Goal: Task Accomplishment & Management: Complete application form

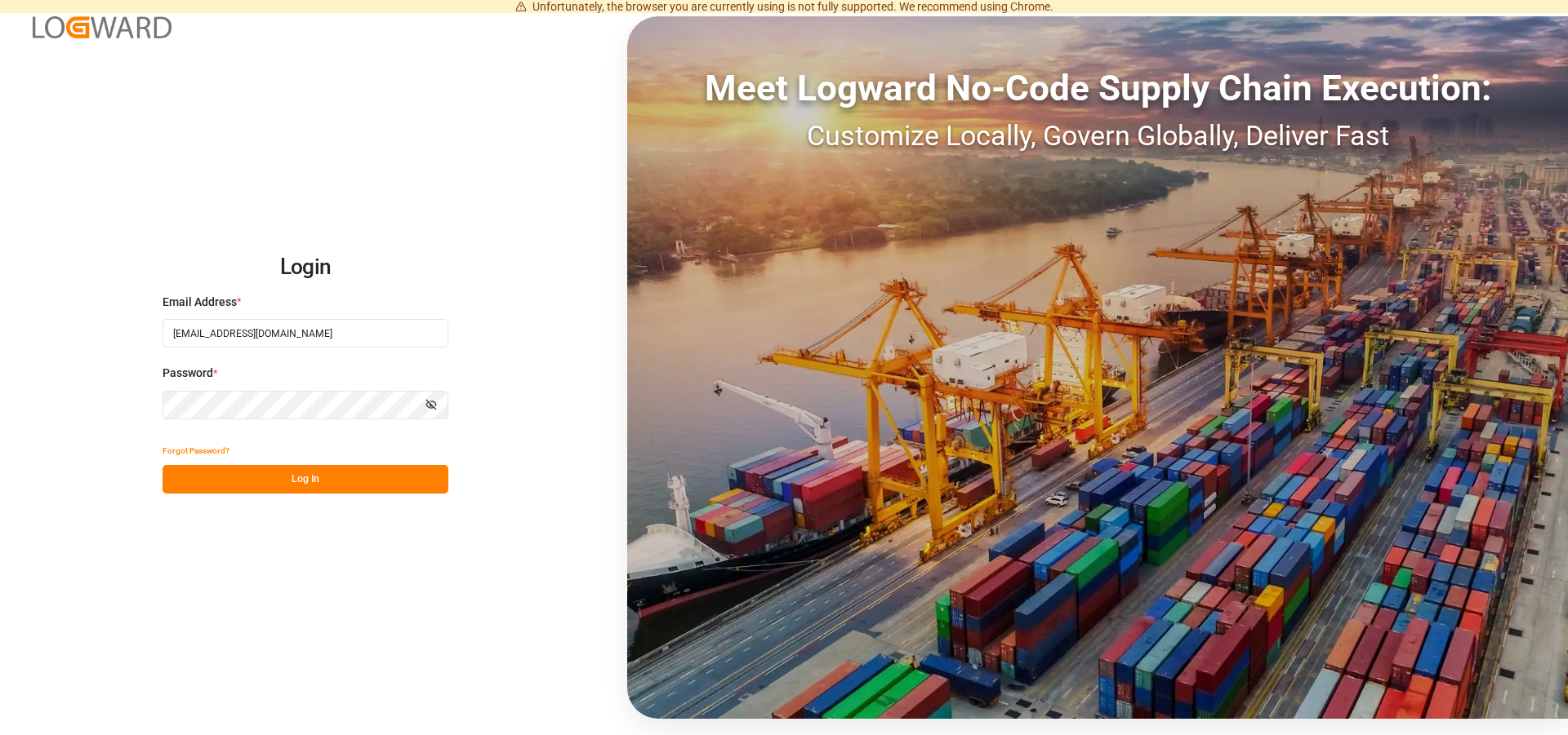
click at [261, 483] on button "Log In" at bounding box center [305, 479] width 286 height 28
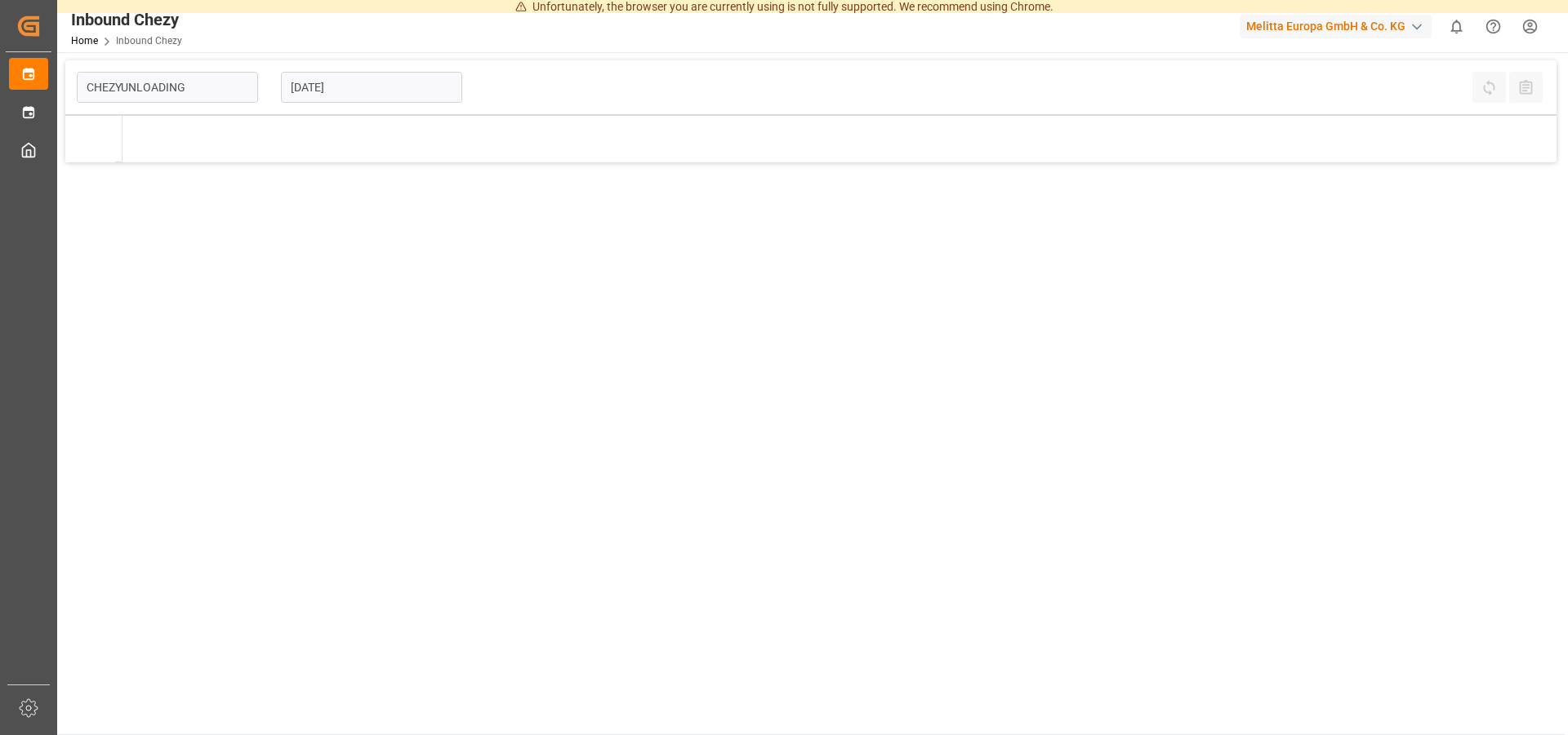
type input "Chezy Unloading"
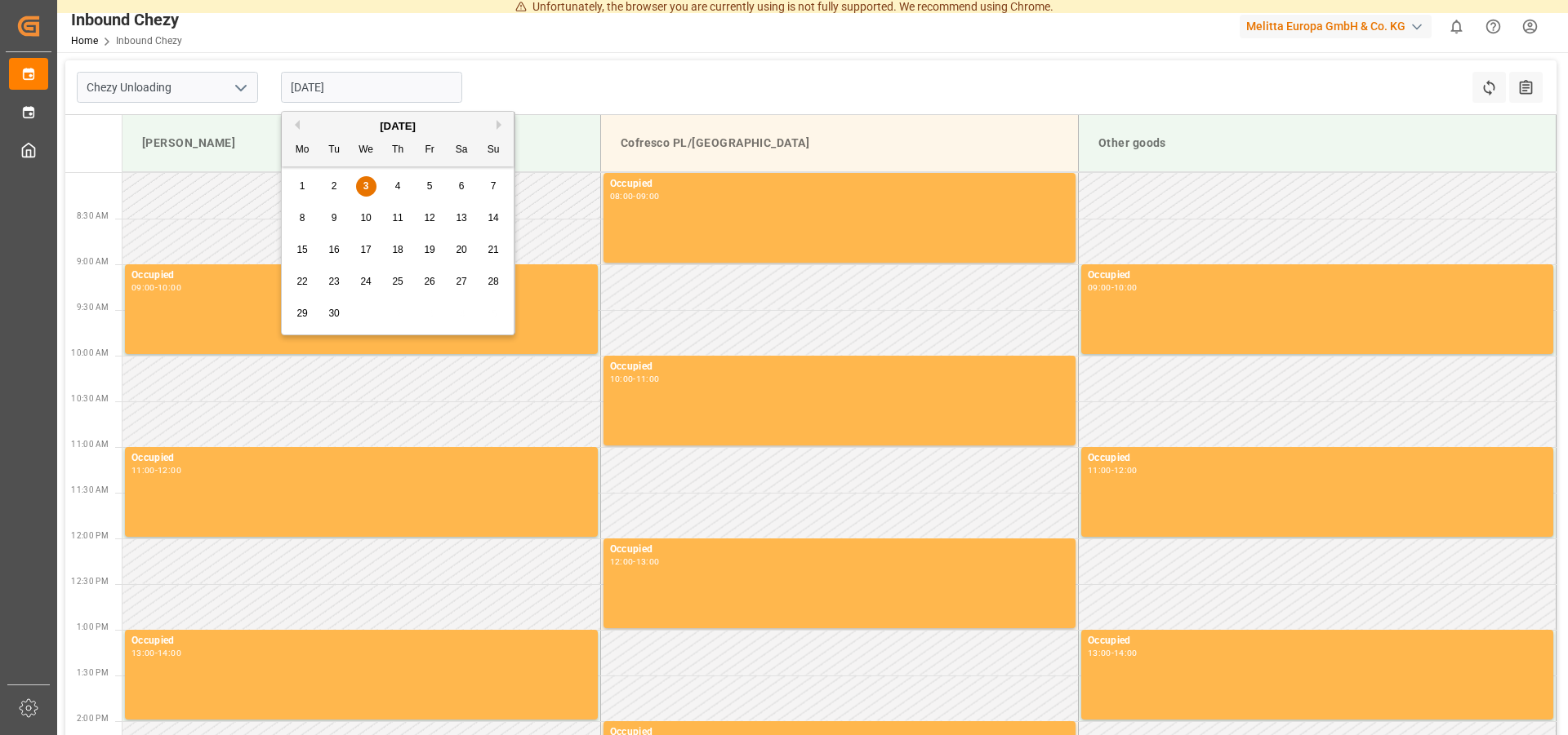
click at [331, 88] on input "[DATE]" at bounding box center [372, 87] width 181 height 31
click at [365, 215] on span "10" at bounding box center [365, 217] width 10 height 11
type input "[DATE]"
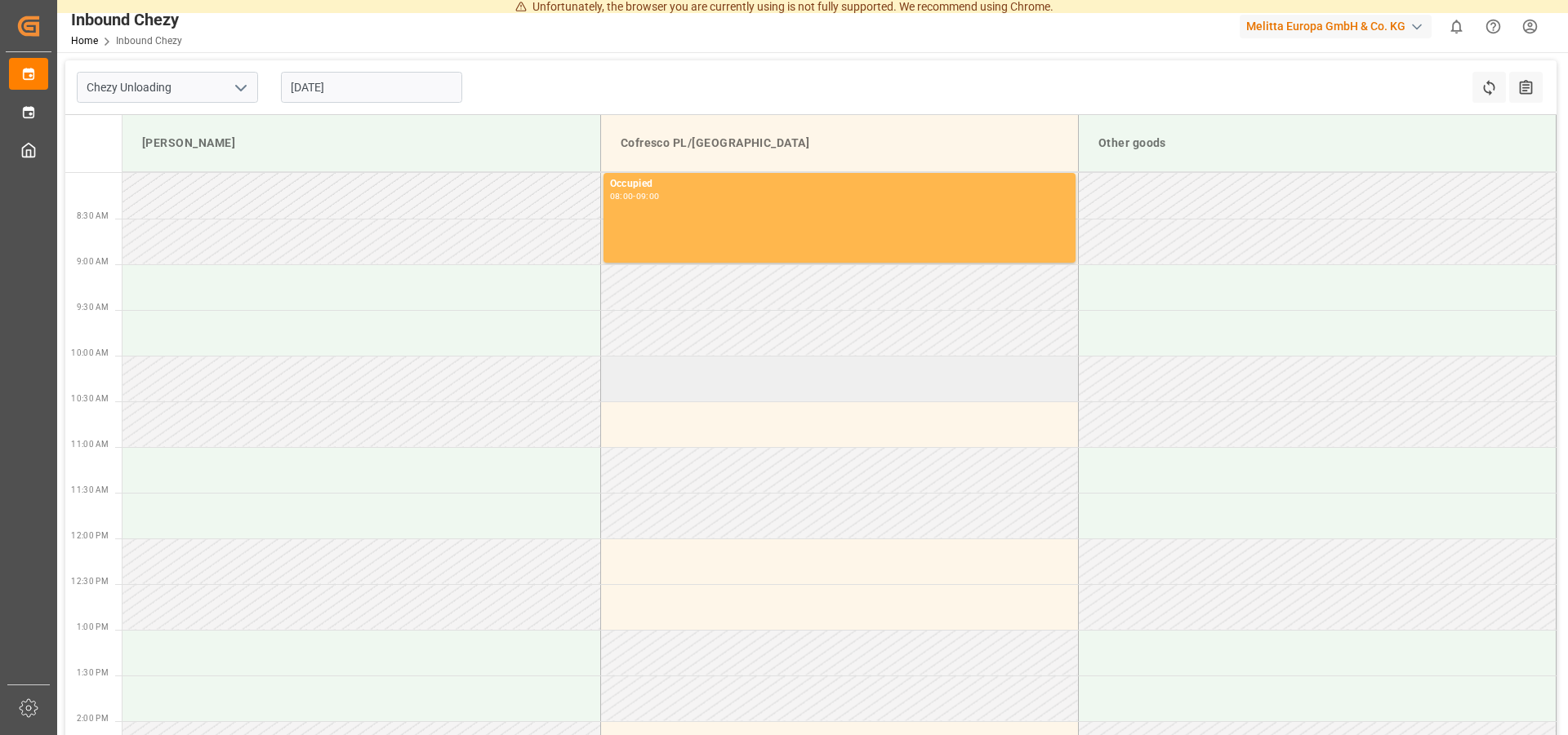
click at [724, 379] on td at bounding box center [839, 378] width 478 height 45
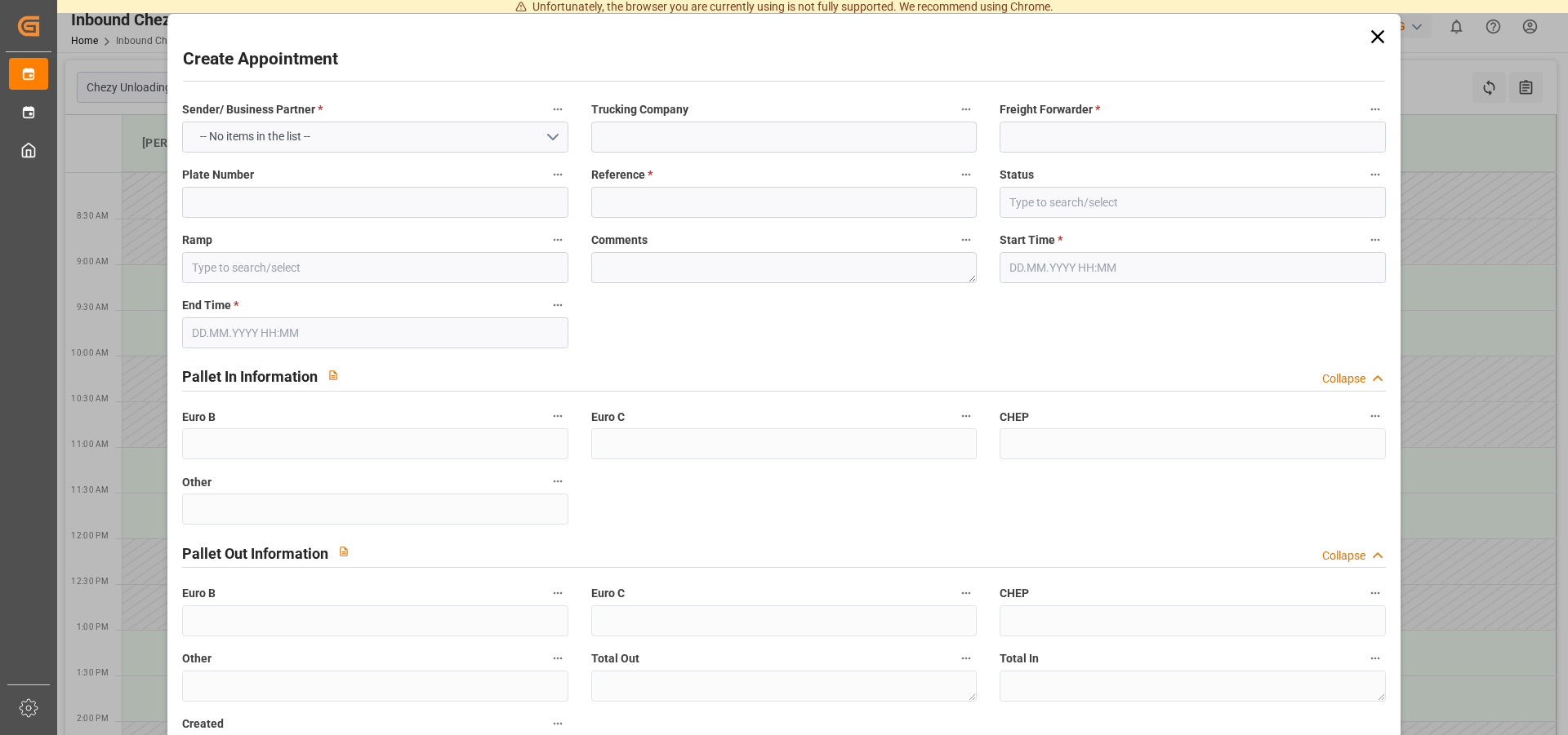
type input "Cofresco PL/[GEOGRAPHIC_DATA]"
type input "0"
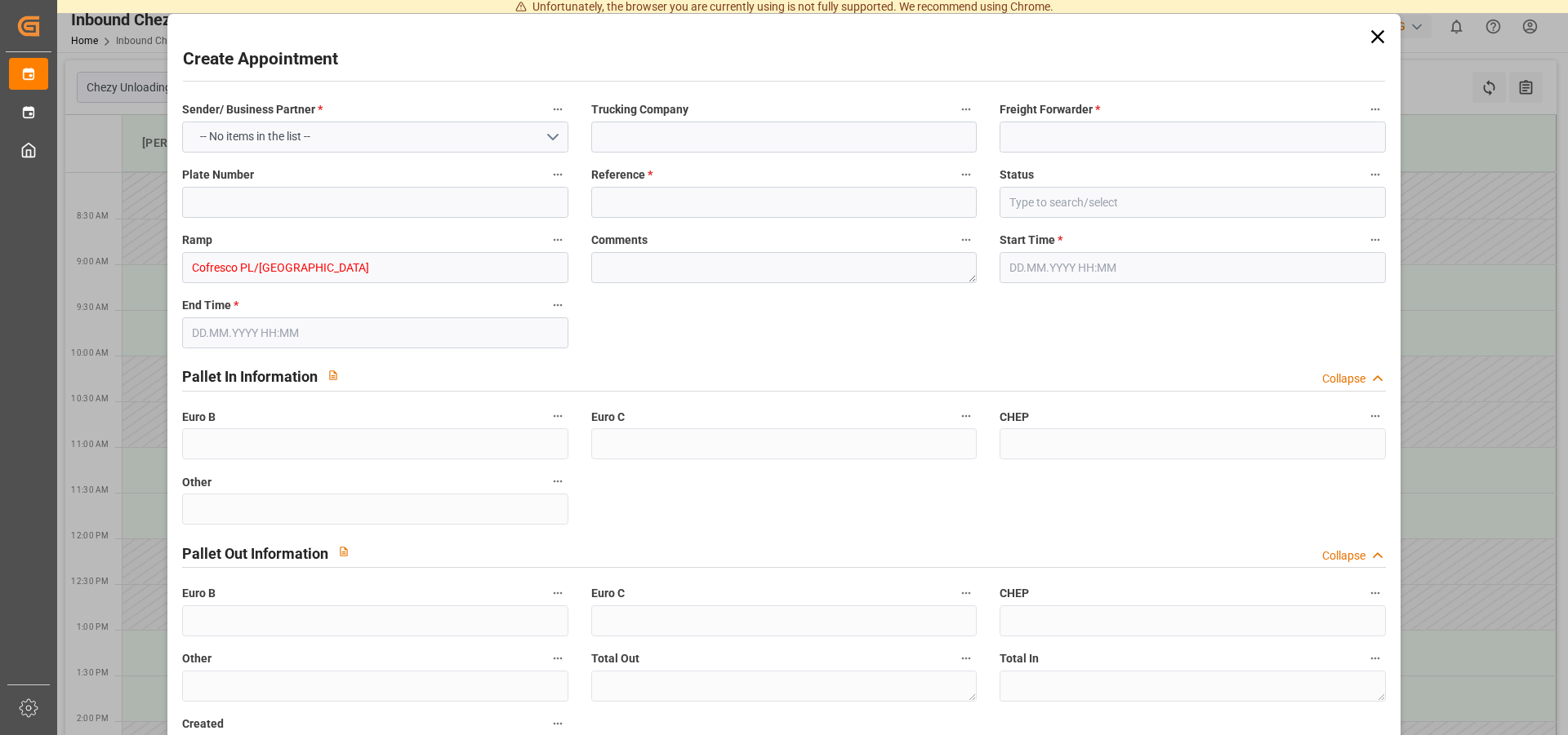
type input "0"
type input "[DATE] 10:00"
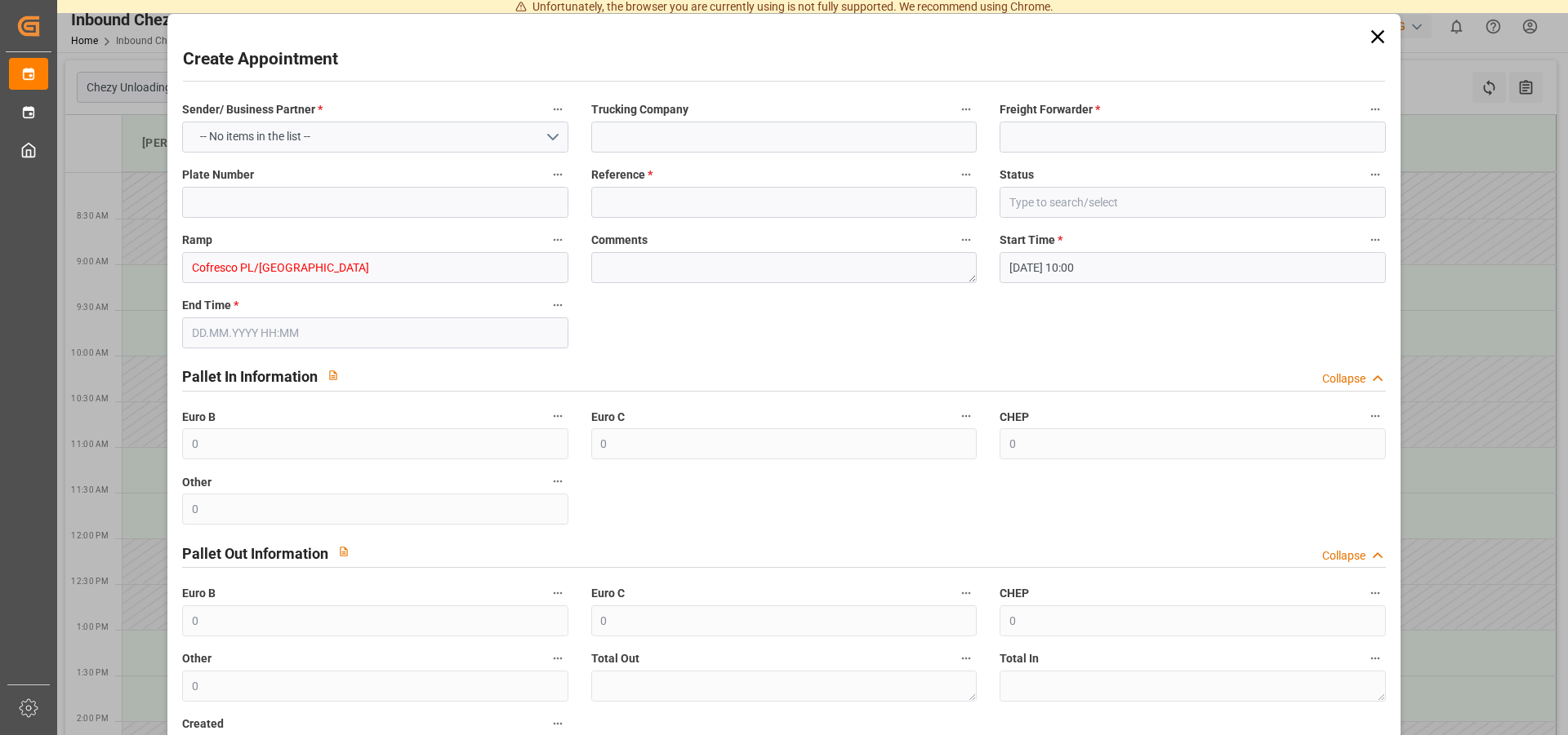
type input "[DATE] 11:00"
click at [427, 130] on button "Select Options" at bounding box center [374, 137] width 386 height 31
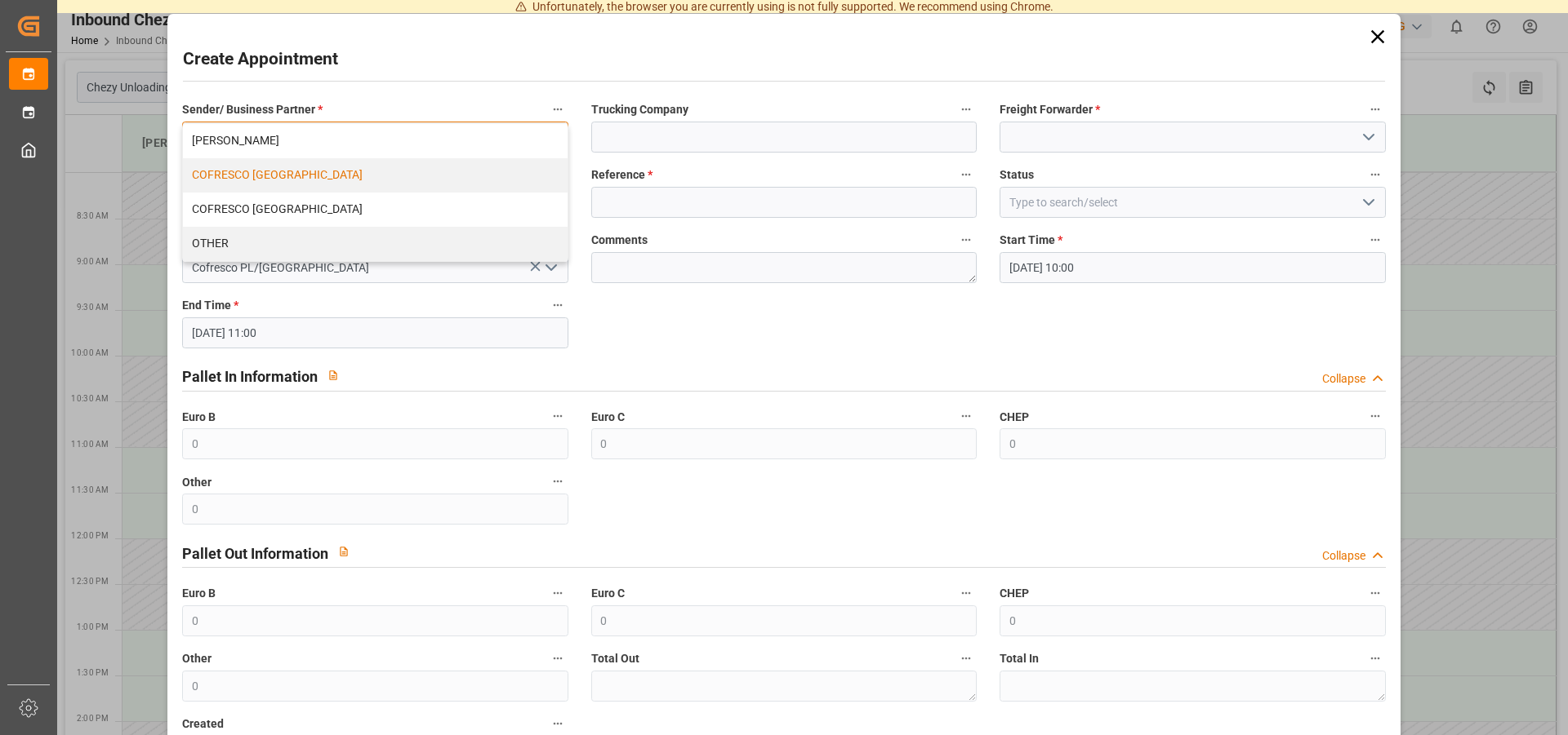
click at [261, 173] on div "COFRESCO [GEOGRAPHIC_DATA]" at bounding box center [374, 175] width 384 height 34
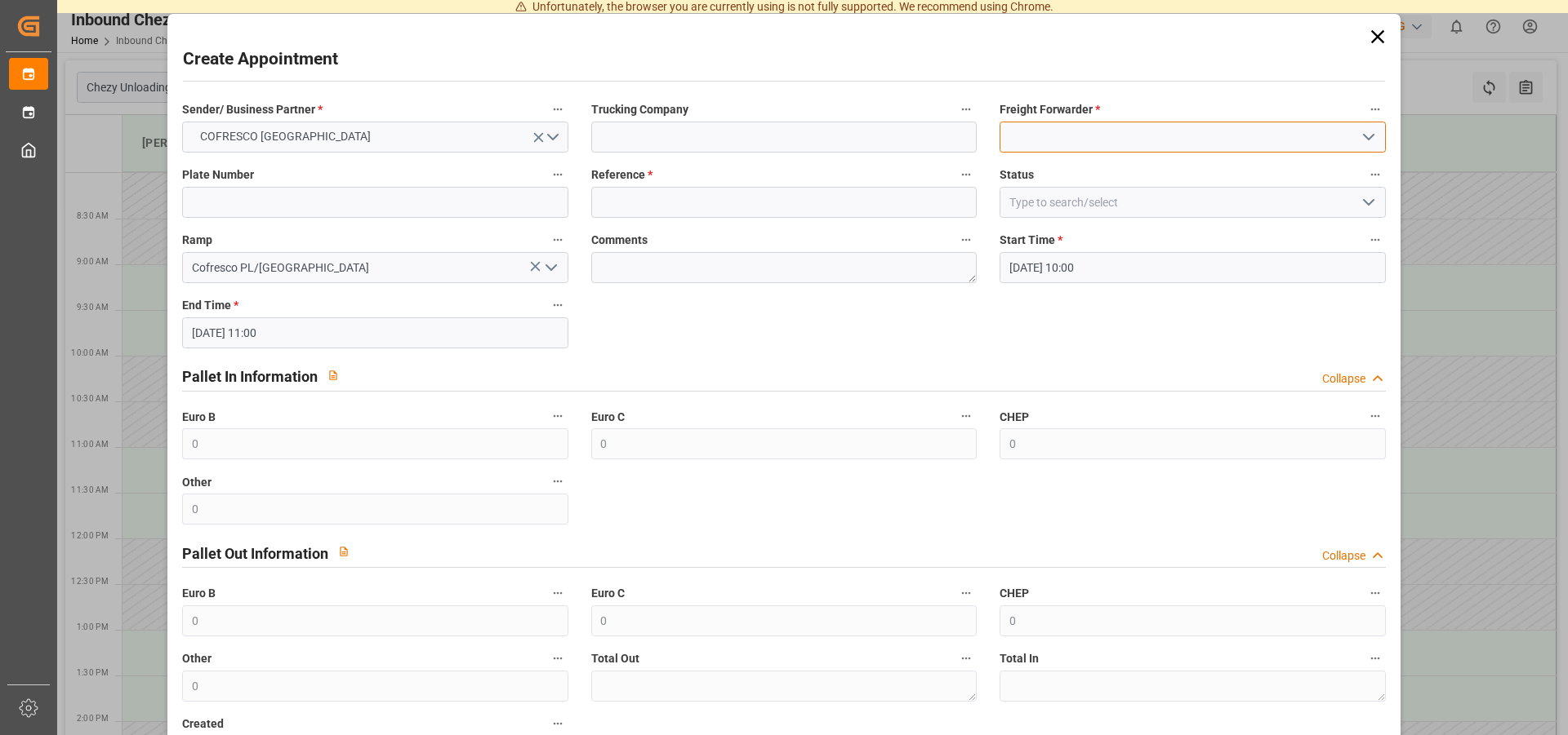
click at [1082, 148] on input at bounding box center [1192, 137] width 386 height 31
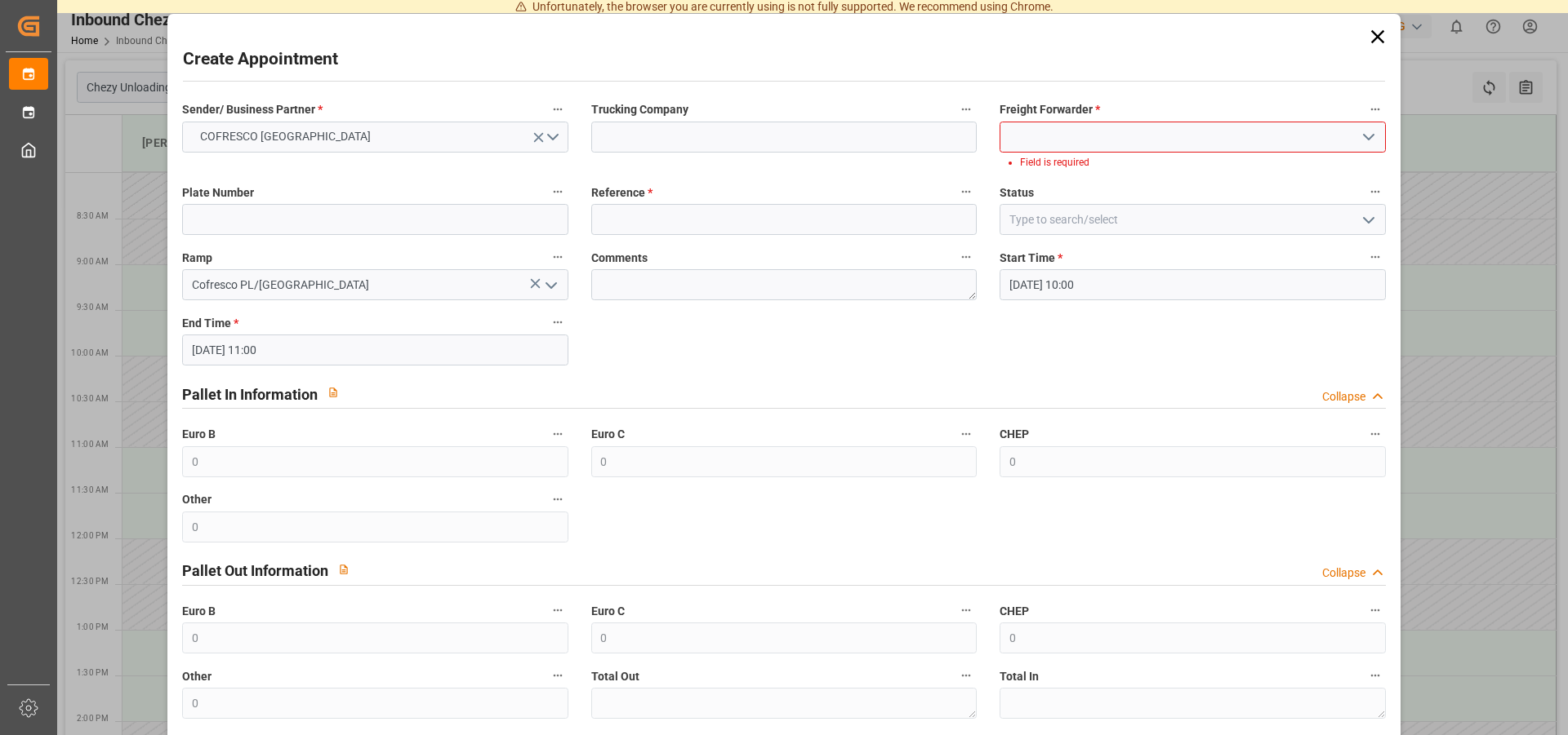
click at [1365, 137] on icon "open menu" at bounding box center [1368, 137] width 20 height 20
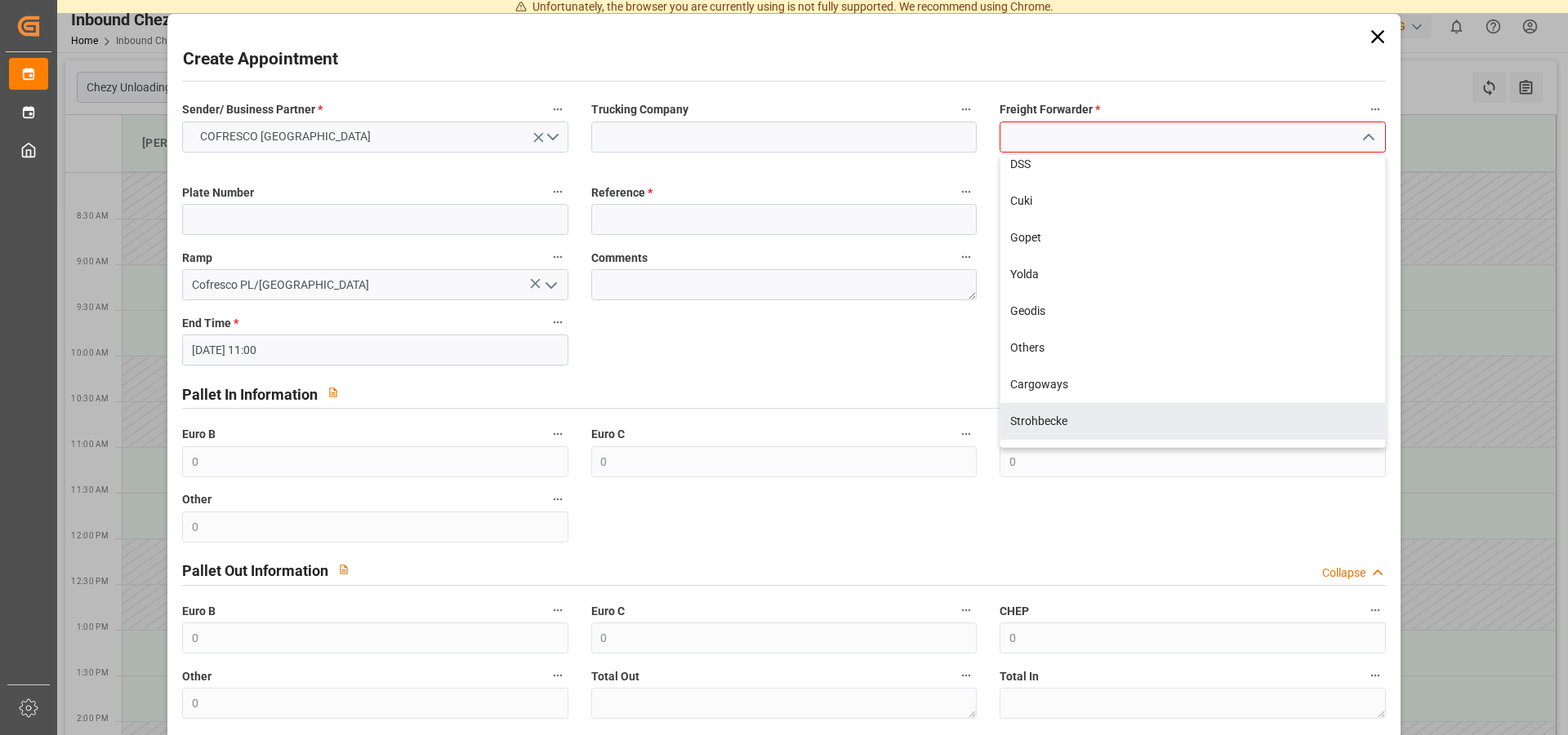
scroll to position [479, 0]
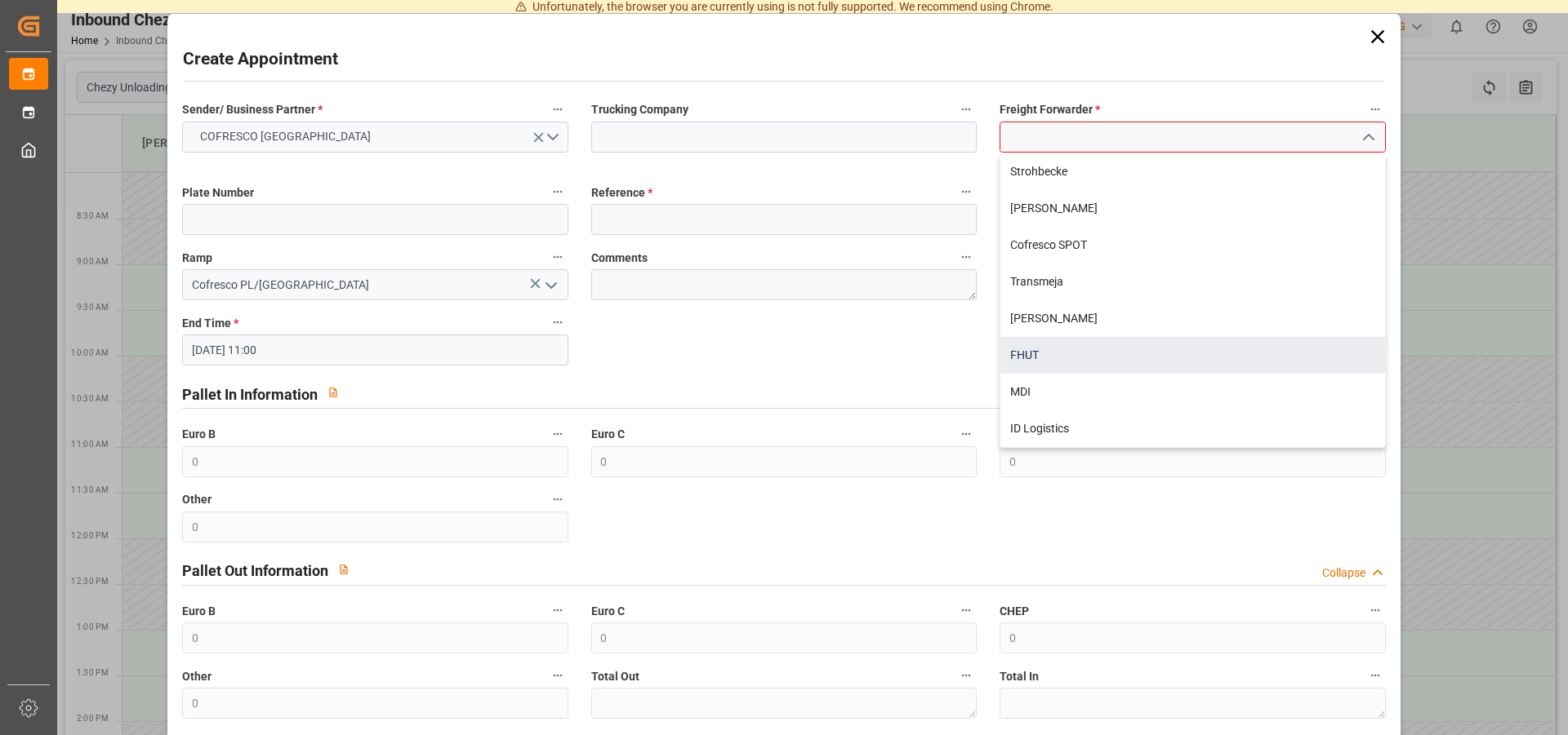
click at [1031, 351] on div "FHUT" at bounding box center [1192, 355] width 384 height 37
type input "FHUT"
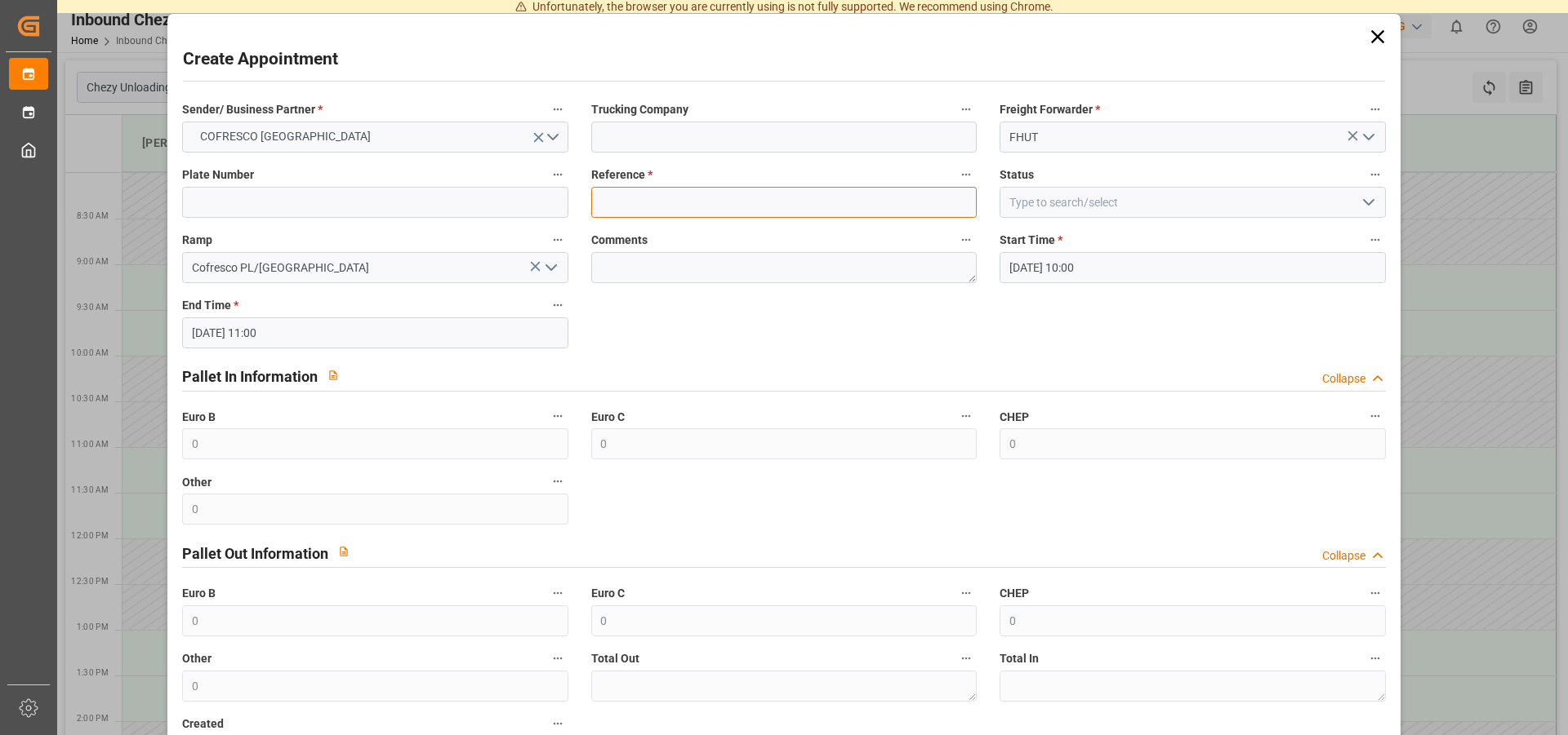
click at [622, 217] on input at bounding box center [783, 203] width 386 height 31
type input "489355"
click at [1138, 202] on input at bounding box center [1192, 203] width 386 height 31
click at [1181, 211] on input at bounding box center [1192, 203] width 386 height 31
click at [1368, 207] on input at bounding box center [1192, 203] width 386 height 31
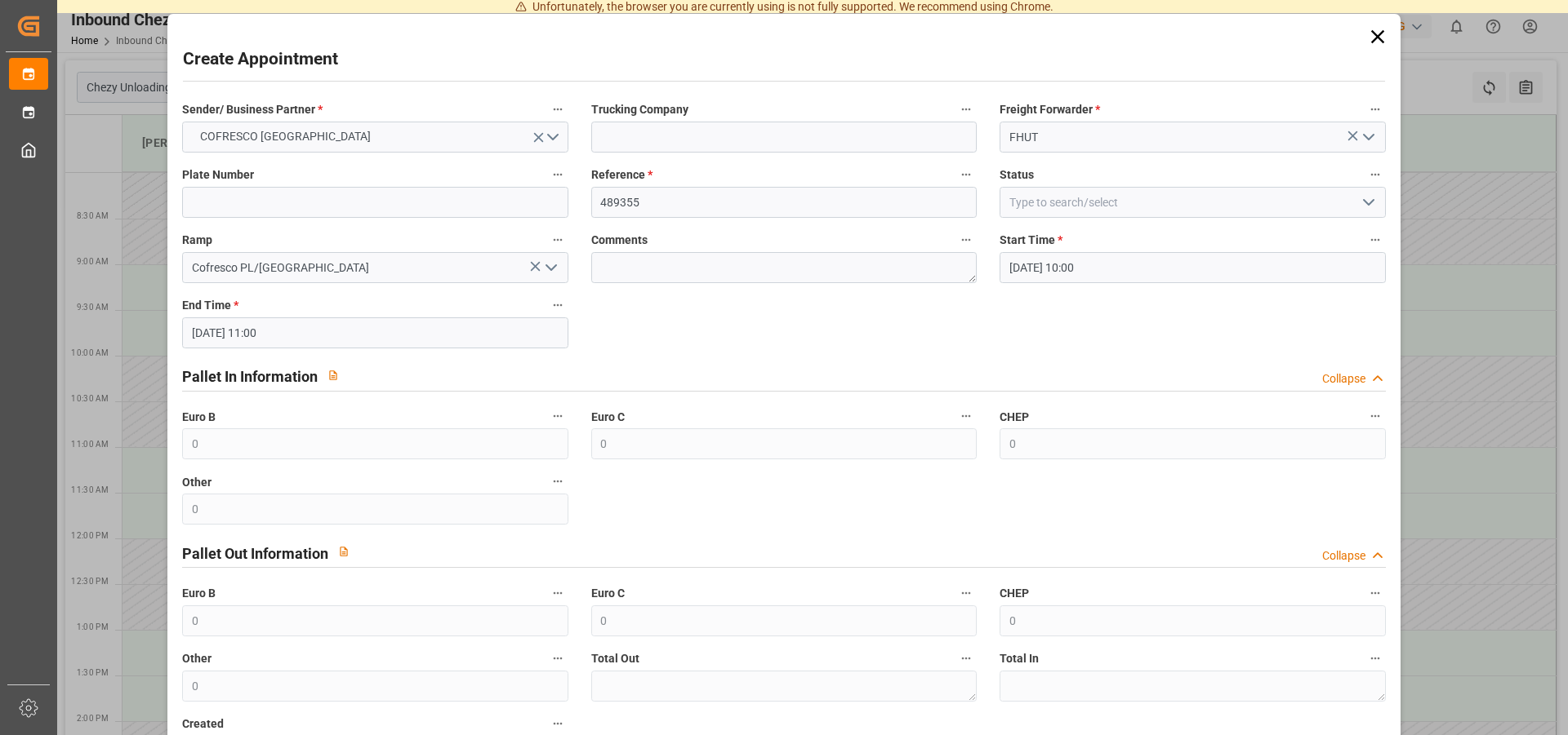
click at [1364, 202] on polyline "open menu" at bounding box center [1368, 203] width 9 height 5
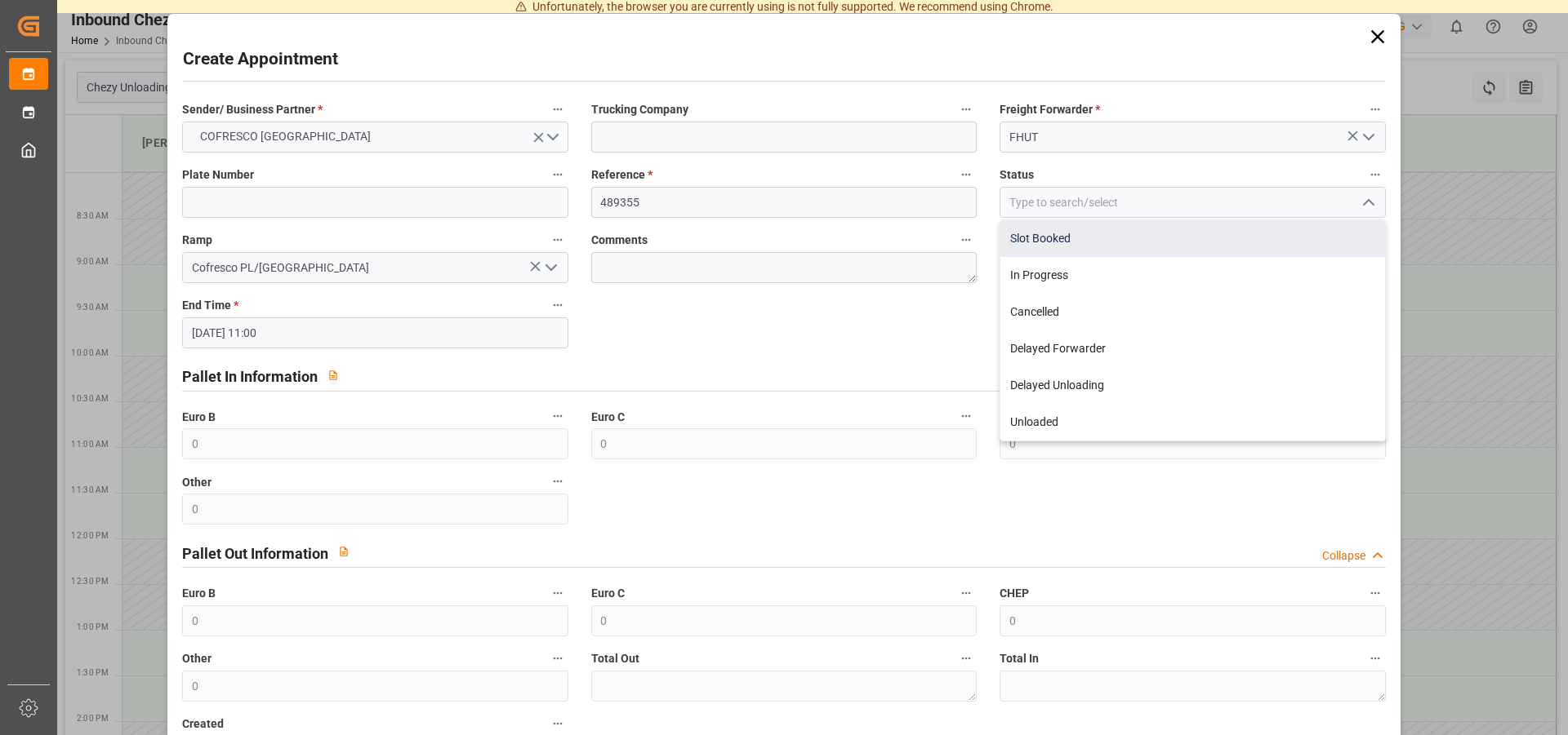
click at [1054, 239] on div "Slot Booked" at bounding box center [1192, 238] width 384 height 37
type input "Slot Booked"
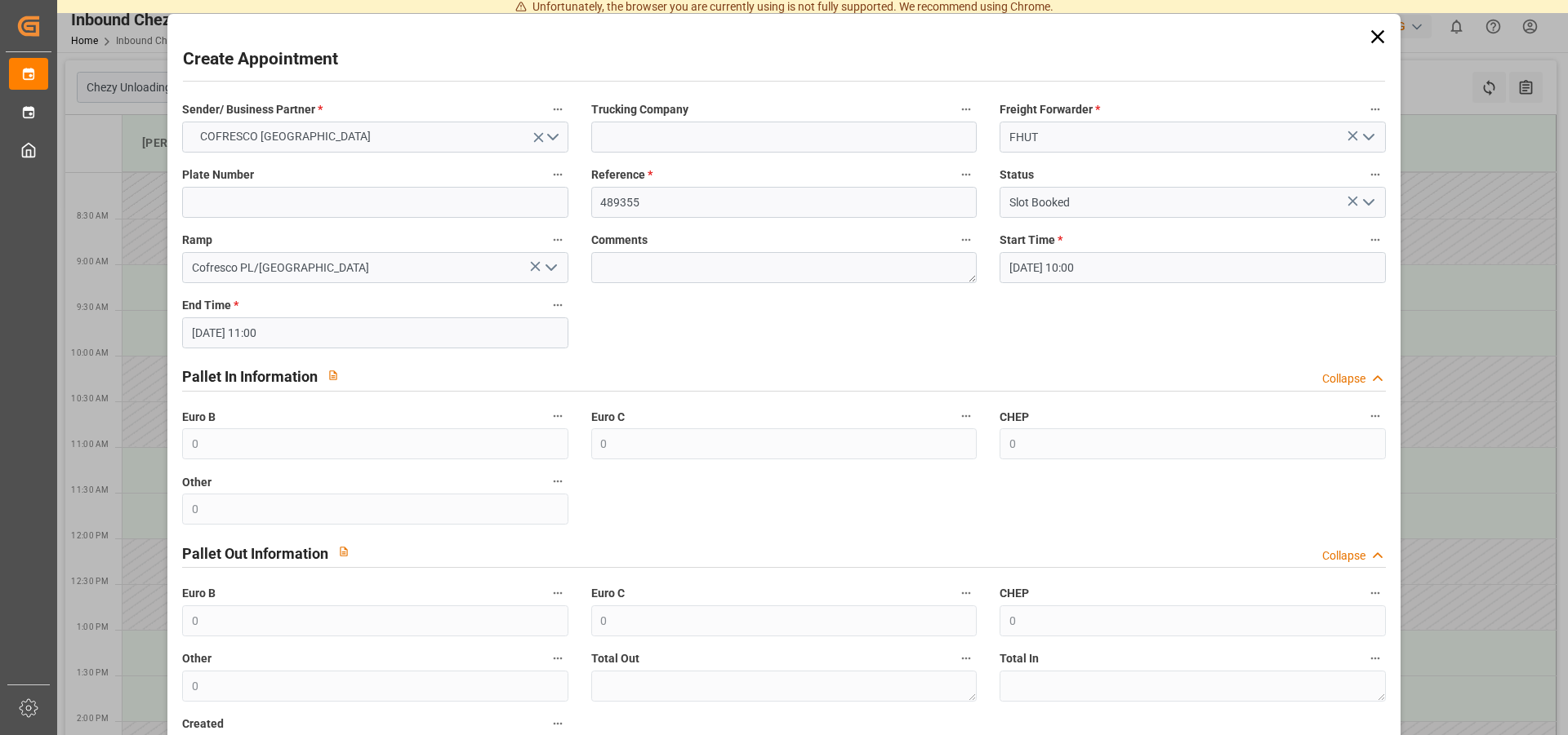
scroll to position [126, 0]
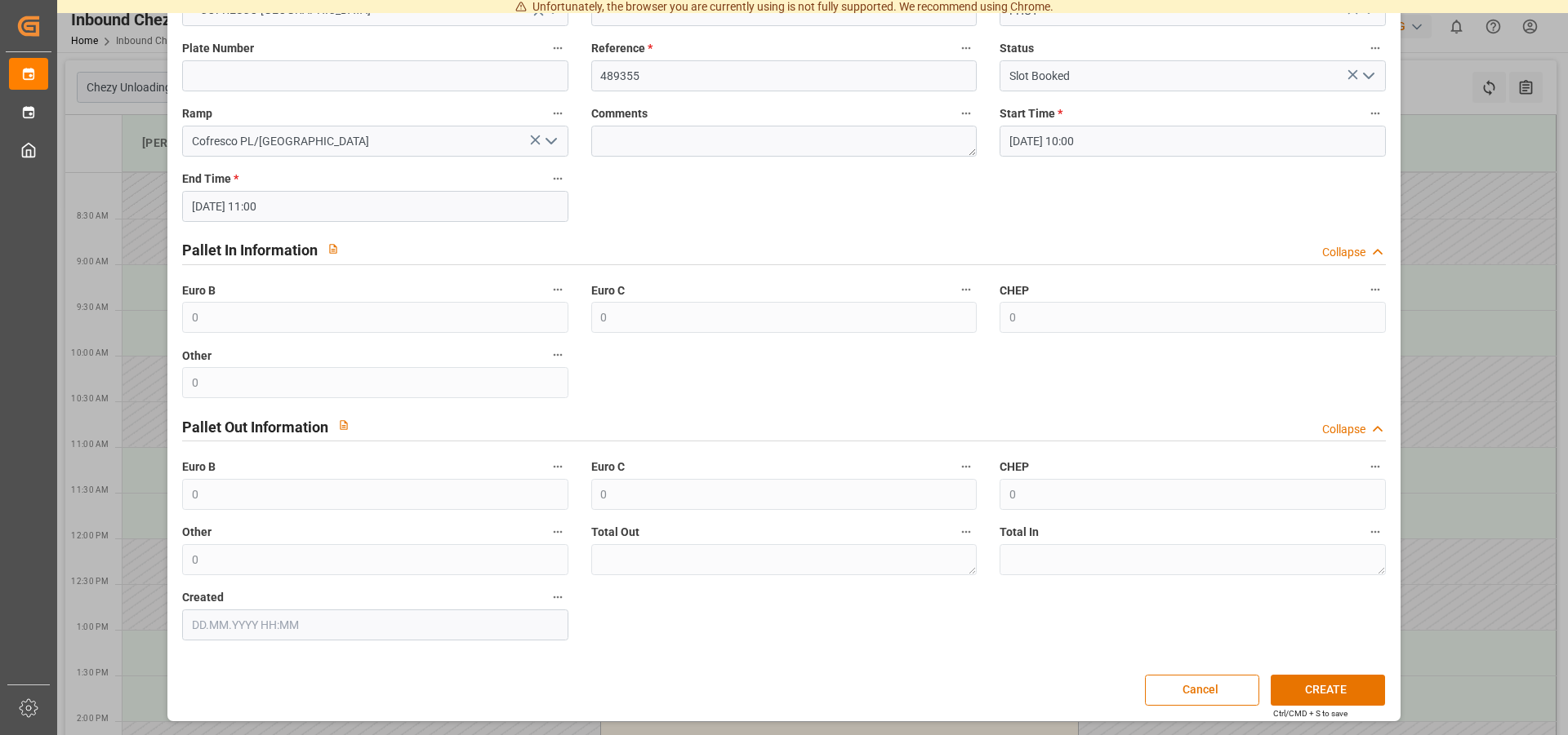
click at [1305, 673] on div "Create Appointment Sender/ Business Partner * COFRESCO [GEOGRAPHIC_DATA] Trucki…" at bounding box center [783, 304] width 1223 height 826
click at [1305, 679] on button "CREATE" at bounding box center [1328, 691] width 115 height 31
